Goal: Find specific page/section: Find specific page/section

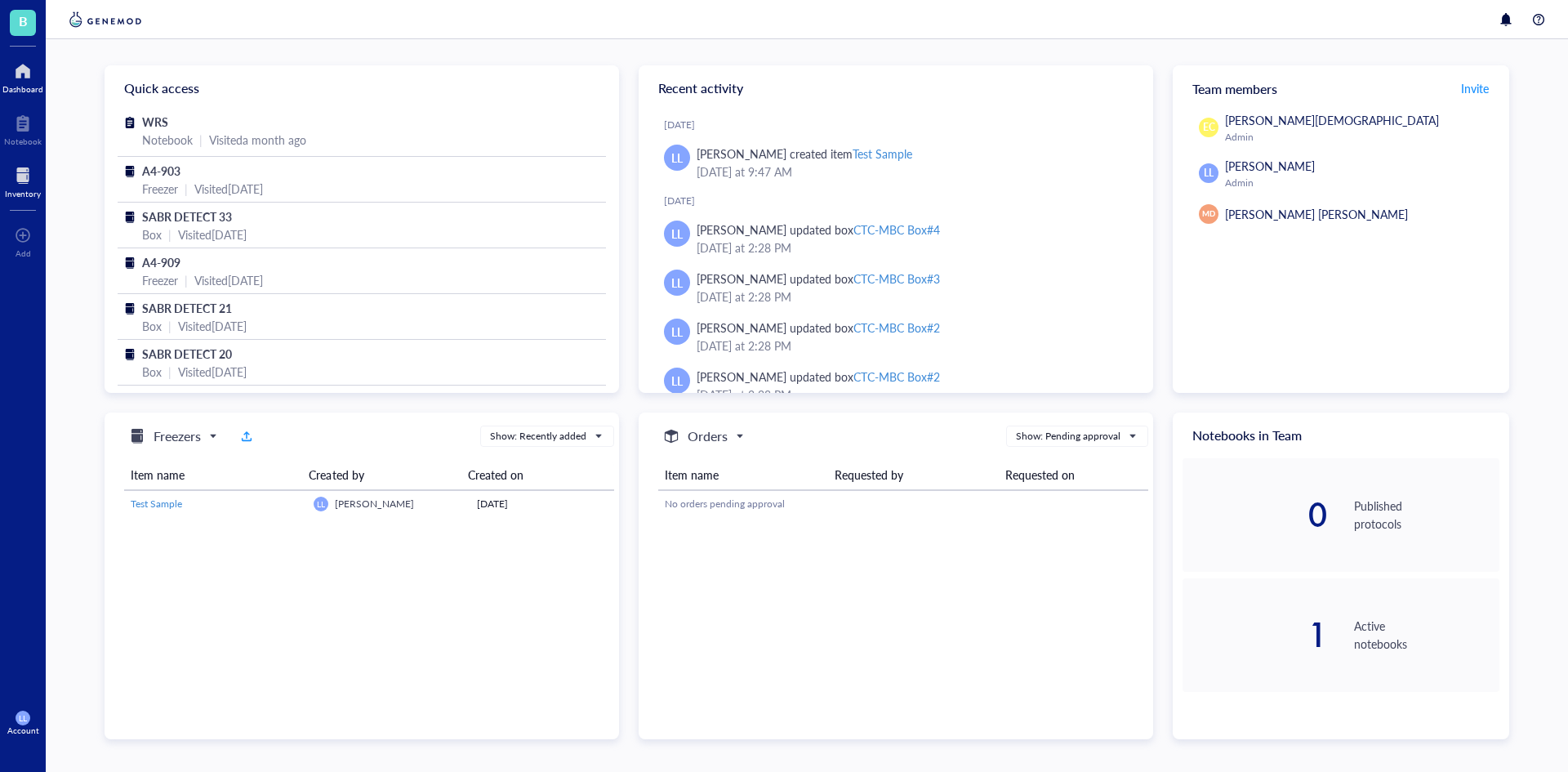
click at [12, 180] on div at bounding box center [23, 175] width 36 height 27
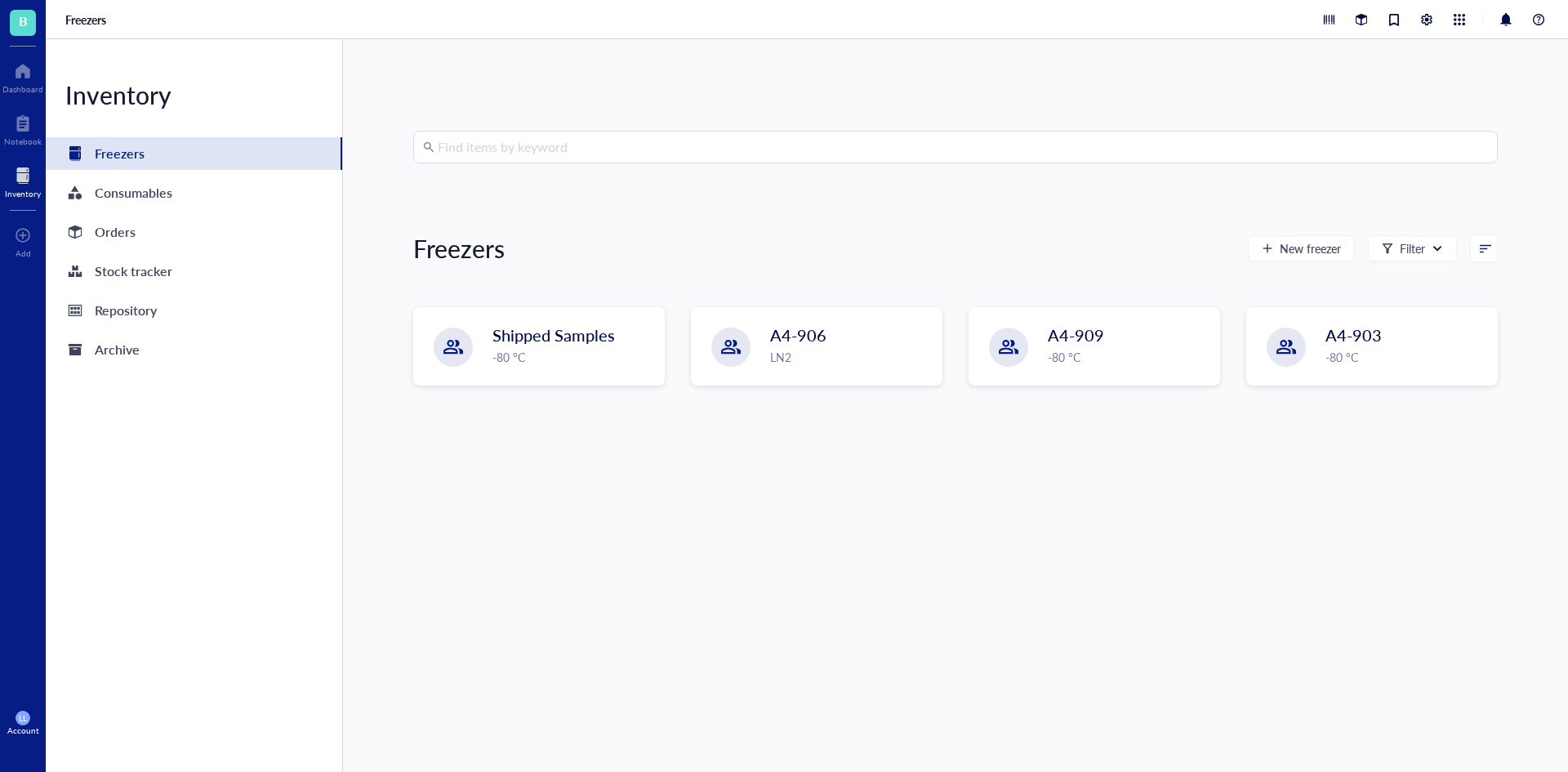
click at [26, 175] on div at bounding box center [23, 175] width 36 height 27
click at [1100, 370] on div "A4-909 -80 °C" at bounding box center [1095, 346] width 248 height 75
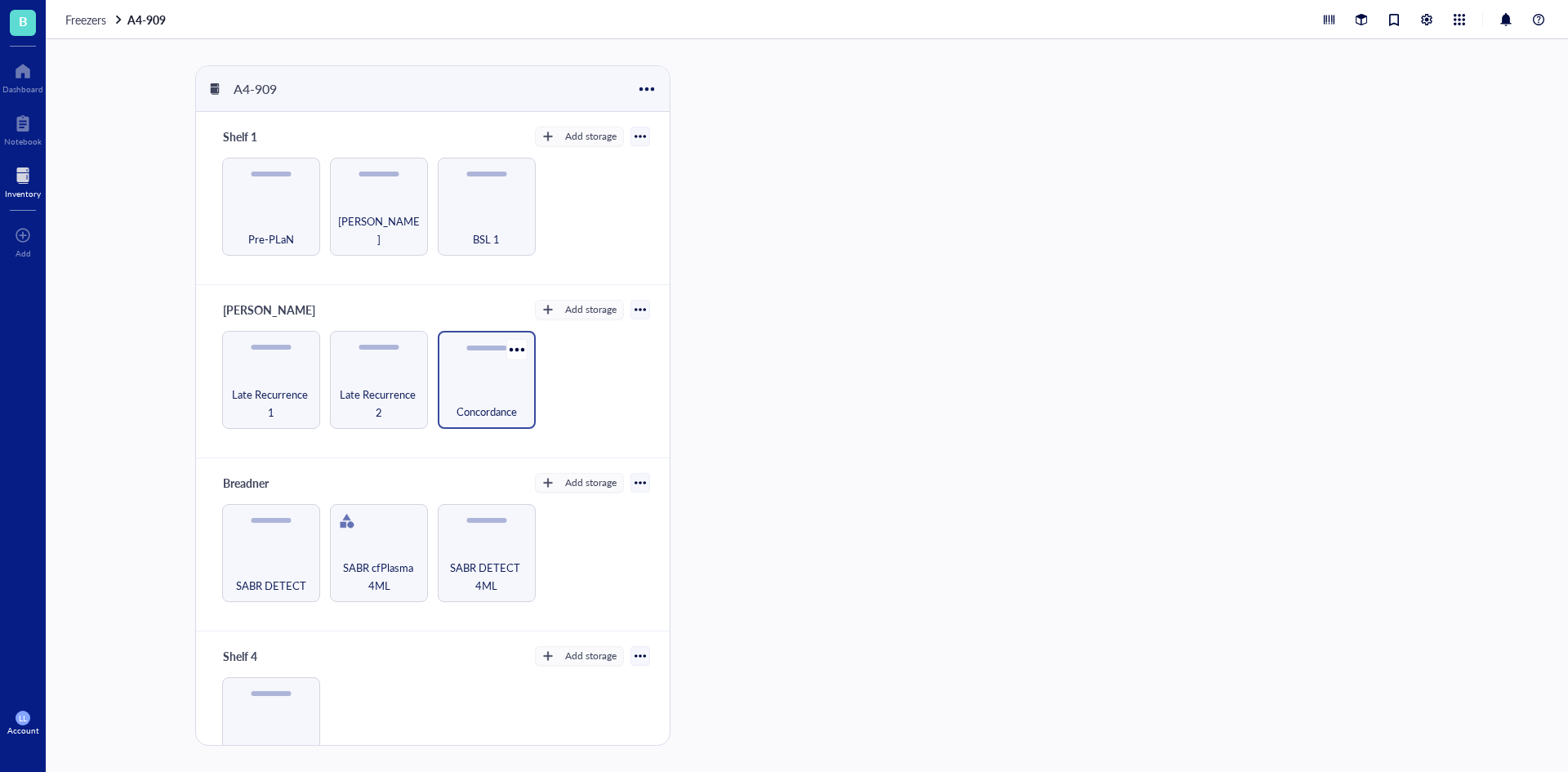
click at [485, 411] on span "Concordance" at bounding box center [487, 412] width 61 height 18
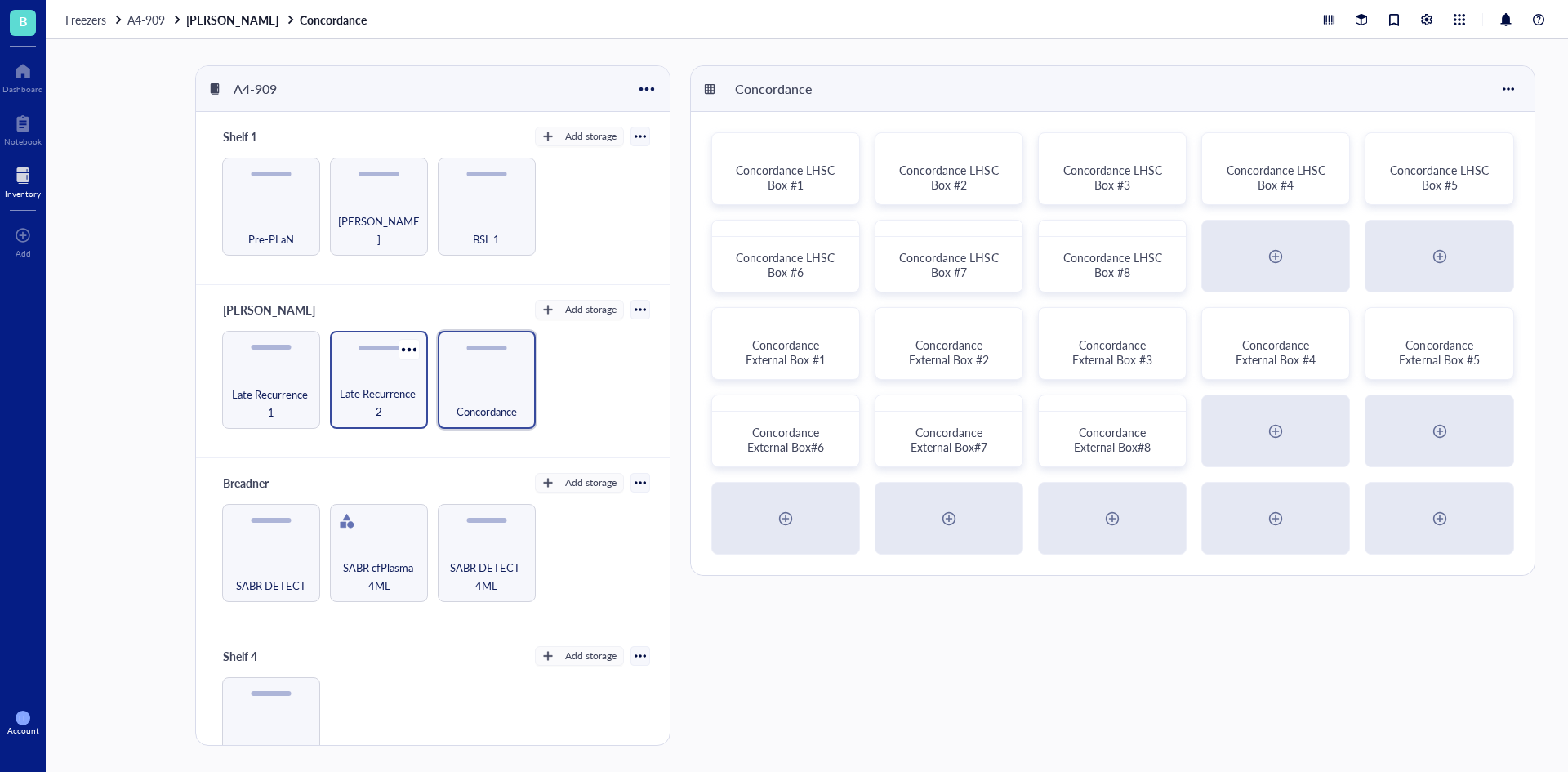
click at [374, 398] on span "Late Recurrence 2" at bounding box center [379, 403] width 82 height 36
